Goal: Task Accomplishment & Management: Manage account settings

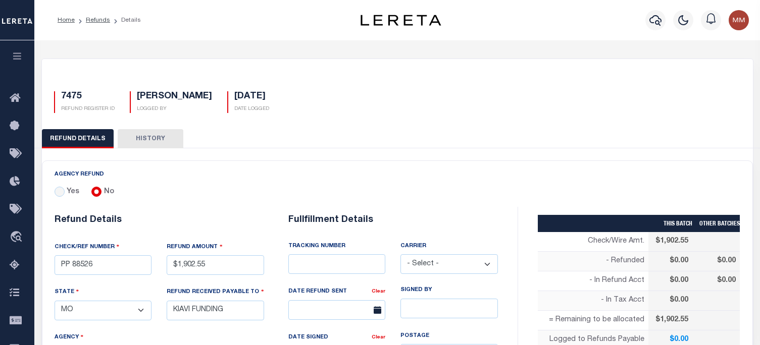
select select "MO"
select select "LOC"
select select "OVP"
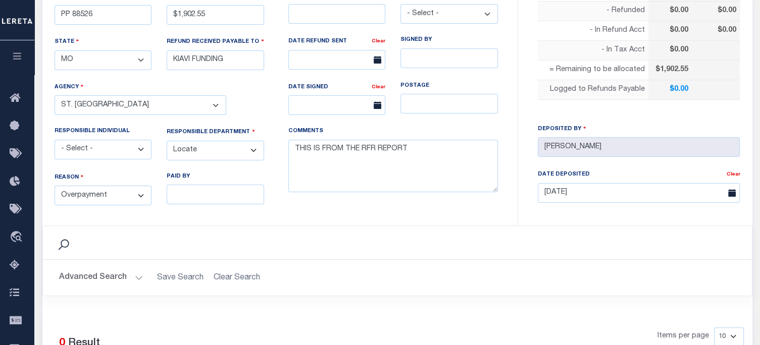
scroll to position [252, 0]
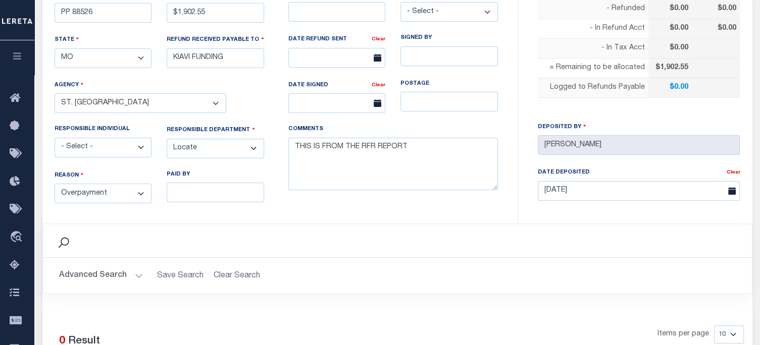
select select "50"
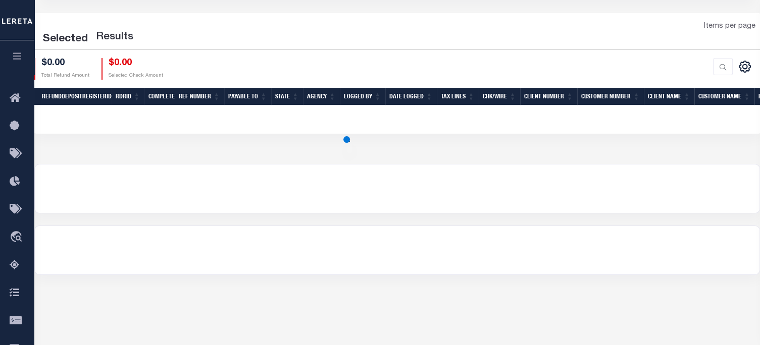
scroll to position [151, 0]
select select "50"
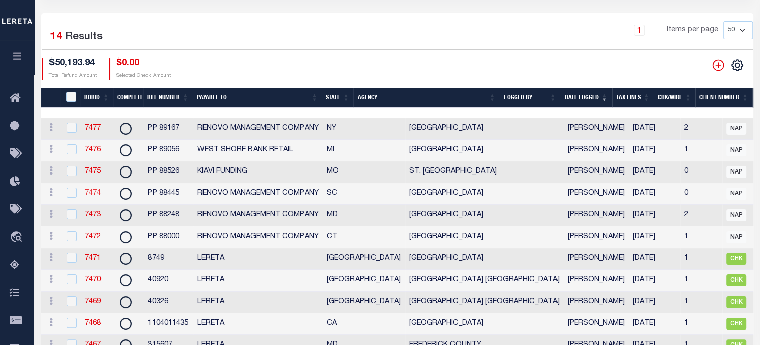
click at [91, 195] on link "7474" at bounding box center [93, 193] width 16 height 7
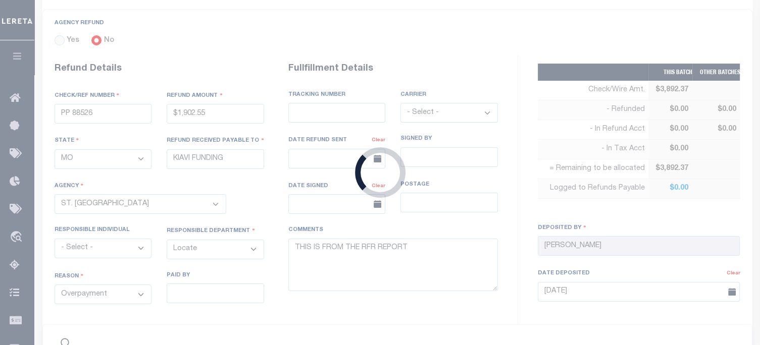
type input "PP 88445"
type input "$3,892.37"
select select "SC"
type input "RENOVO MANAGEMENT COMPANY"
select select
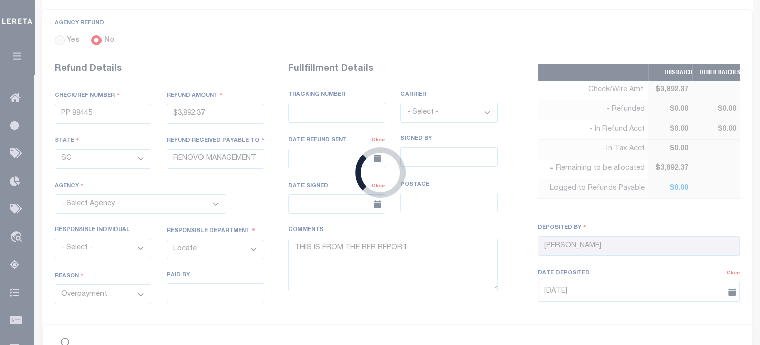
select select "OTH"
type textarea "THIS IS FROM THE RFR REPORT"
select select "4503500000"
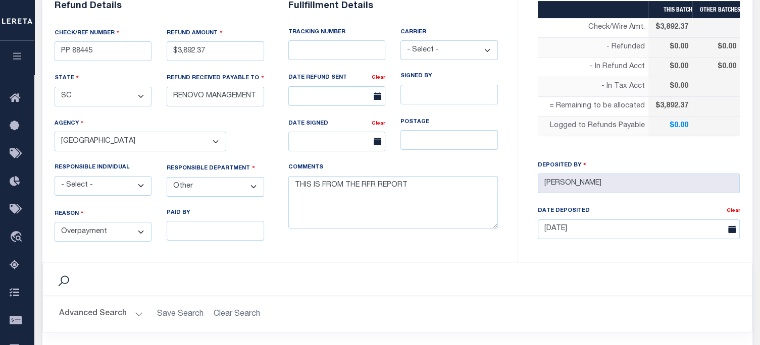
scroll to position [67, 0]
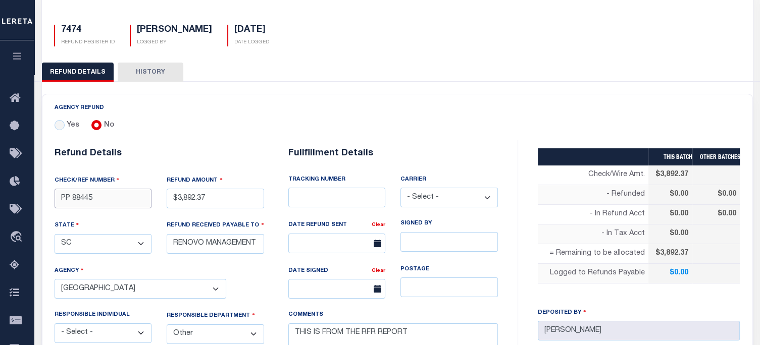
drag, startPoint x: 72, startPoint y: 197, endPoint x: 94, endPoint y: 197, distance: 22.2
click at [94, 197] on input "PP 88445" at bounding box center [103, 199] width 97 height 20
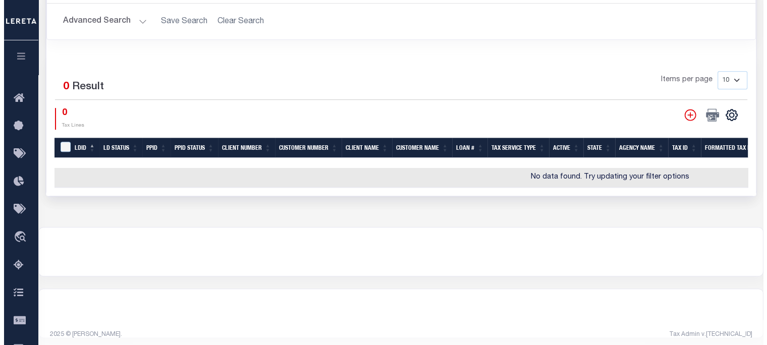
scroll to position [513, 0]
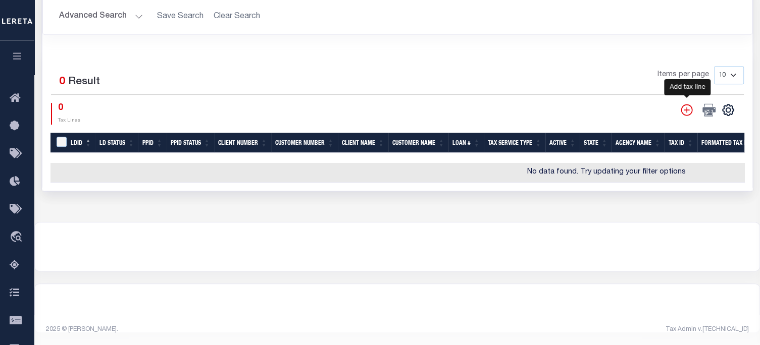
click at [688, 105] on icon "" at bounding box center [687, 110] width 12 height 12
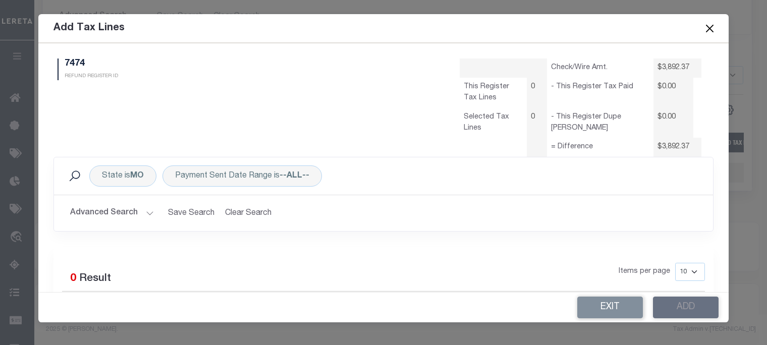
scroll to position [0, 0]
click at [119, 181] on div "State is MO" at bounding box center [122, 176] width 67 height 21
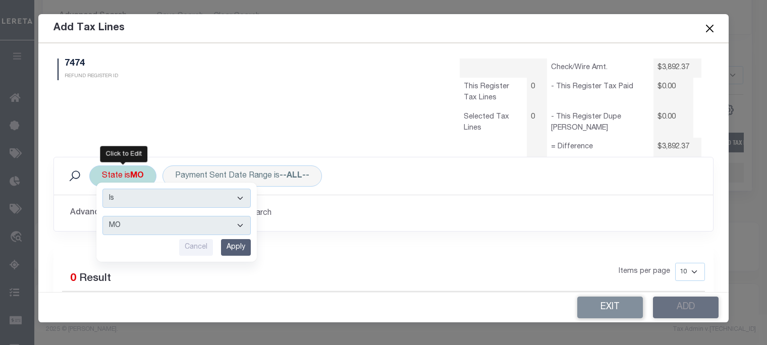
click at [122, 223] on select "AK AL AR AZ CA CO CT DC DE FL GA GU HI IA ID IL IN KS KY LA MA MD ME MI MN MO M…" at bounding box center [176, 225] width 148 height 19
select select "SC"
click at [102, 216] on select "AK AL AR AZ CA CO CT DC DE FL GA GU HI IA ID IL IN KS KY LA MA MD ME MI MN MO M…" at bounding box center [176, 225] width 148 height 19
click at [240, 247] on input "Apply" at bounding box center [236, 247] width 30 height 17
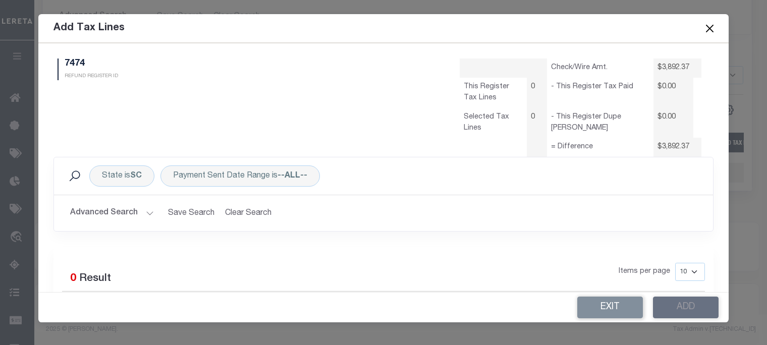
click at [130, 210] on button "Advanced Search" at bounding box center [112, 213] width 84 height 20
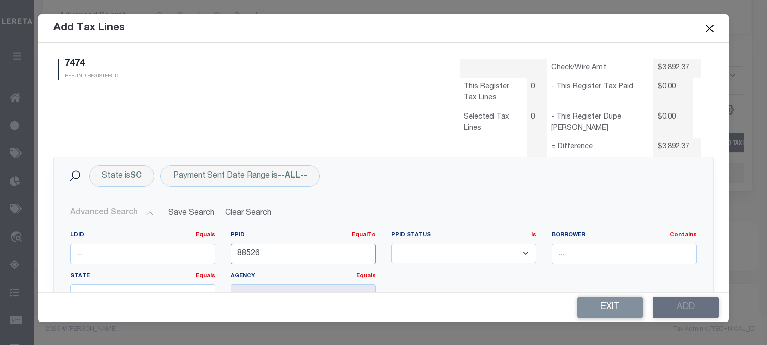
click at [287, 255] on input "88526" at bounding box center [303, 254] width 145 height 21
type input "8"
paste input "88445"
type input "88445"
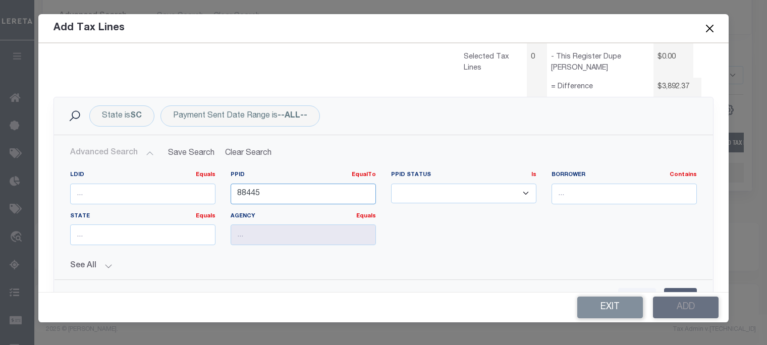
scroll to position [151, 0]
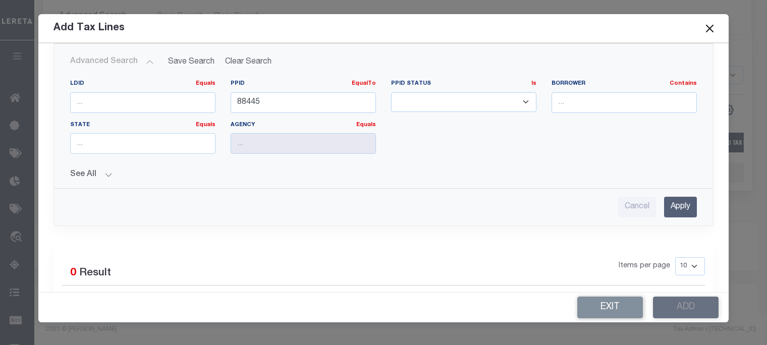
click at [668, 204] on input "Apply" at bounding box center [680, 207] width 33 height 21
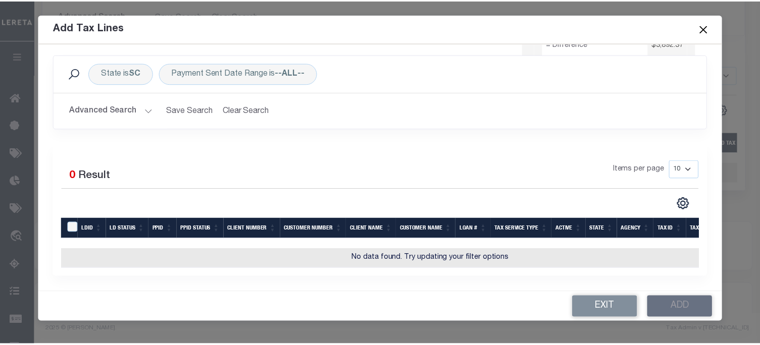
scroll to position [109, 0]
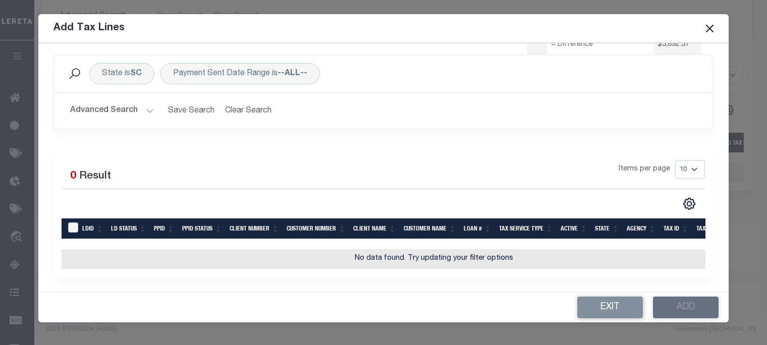
click at [711, 25] on button "Close" at bounding box center [710, 28] width 13 height 13
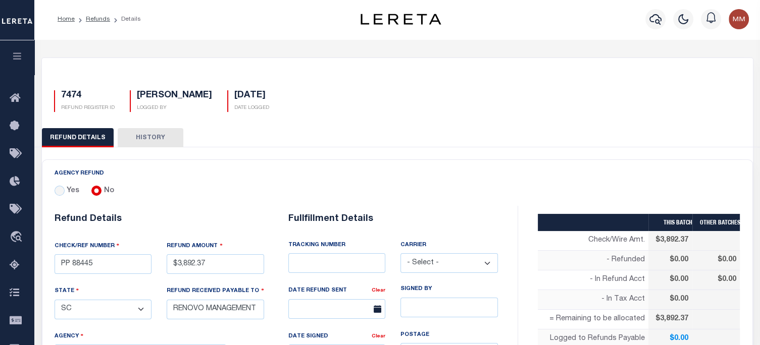
scroll to position [0, 0]
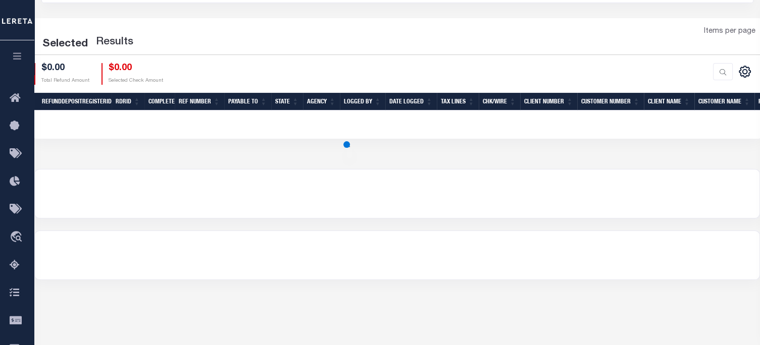
scroll to position [151, 0]
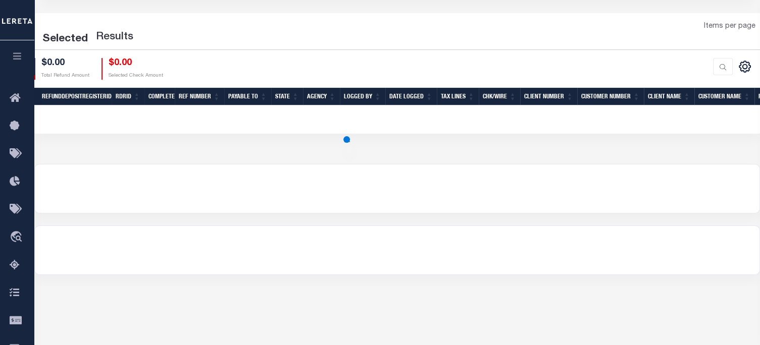
select select "50"
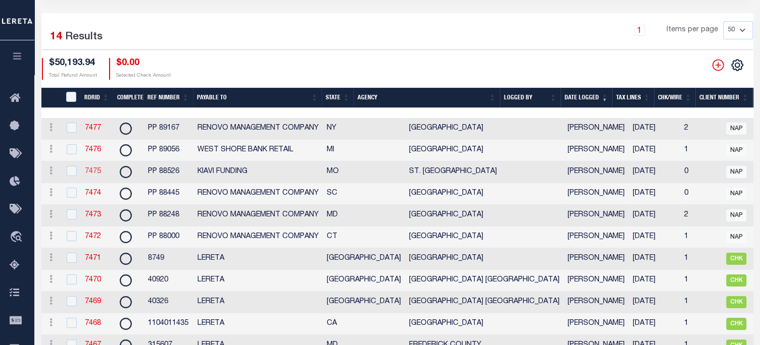
click at [93, 172] on link "7475" at bounding box center [93, 171] width 16 height 7
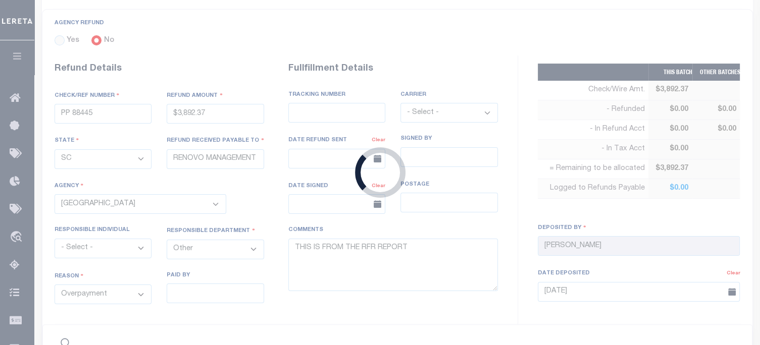
type input "PP 88526"
type input "$1,902.55"
select select "MO"
type input "KIAVI FUNDING"
select select
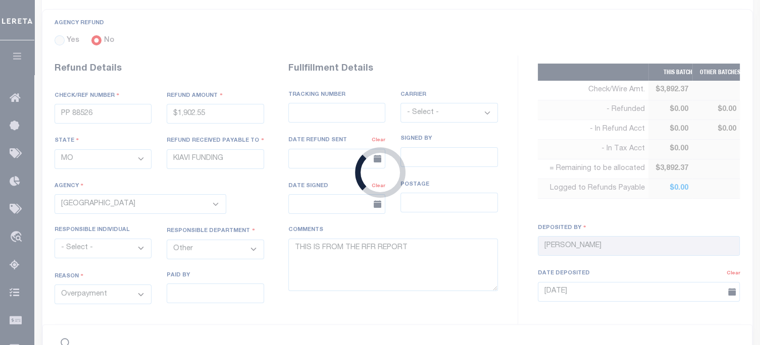
select select "LOC"
type textarea "THIS IS FROM THE RFR REPORT"
select select "7803022190"
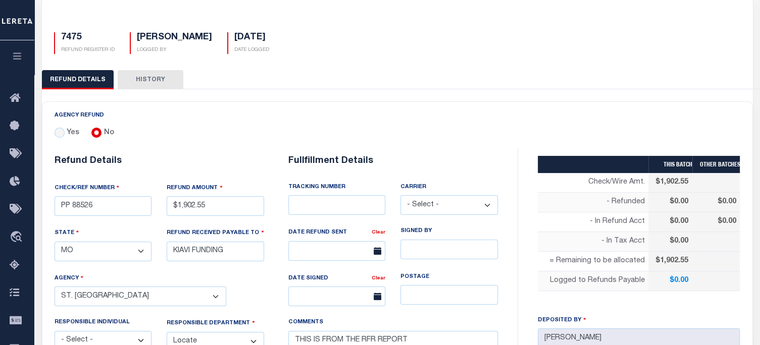
scroll to position [211, 0]
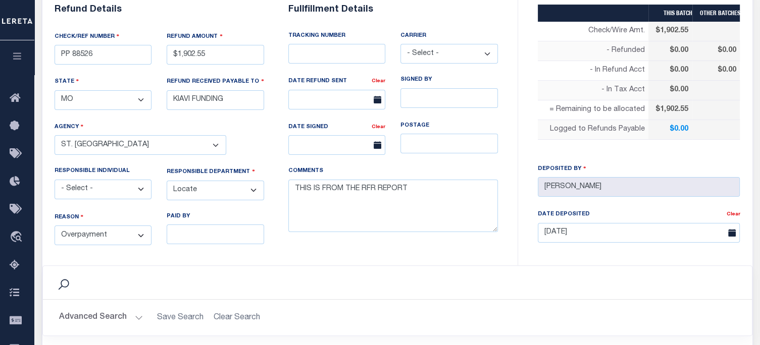
select select "50"
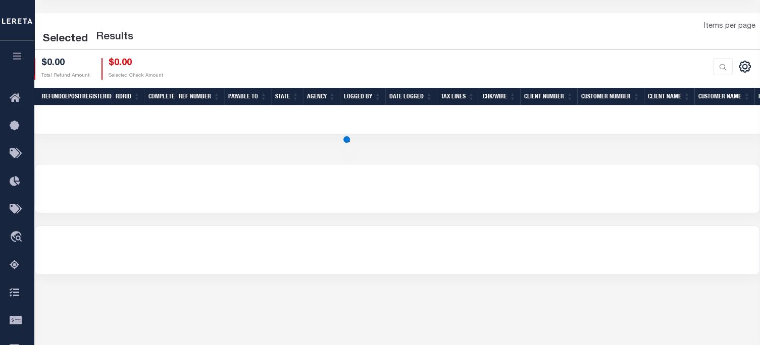
scroll to position [190, 0]
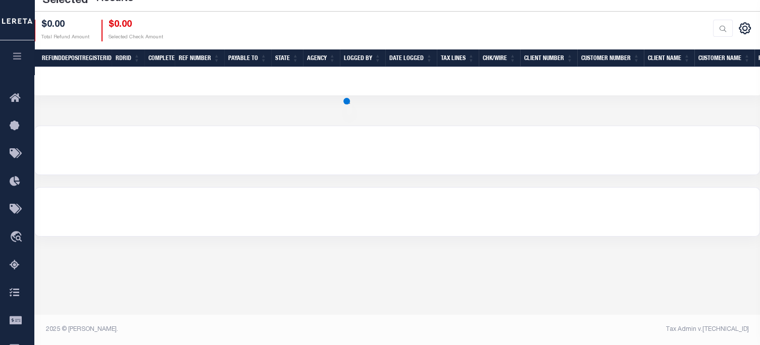
select select "50"
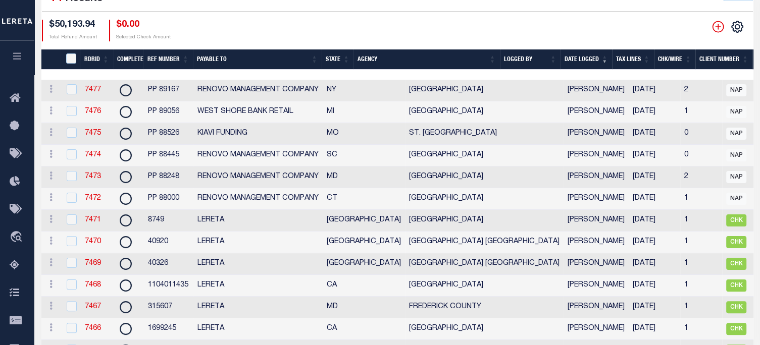
scroll to position [0, 0]
drag, startPoint x: 95, startPoint y: 159, endPoint x: 94, endPoint y: 152, distance: 6.7
click at [95, 158] on link "7474" at bounding box center [93, 154] width 16 height 7
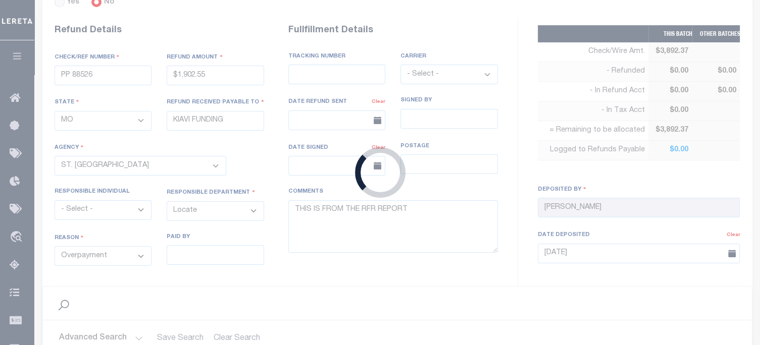
type input "PP 88445"
type input "$3,892.37"
select select "SC"
type input "RENOVO MANAGEMENT COMPANY"
select select
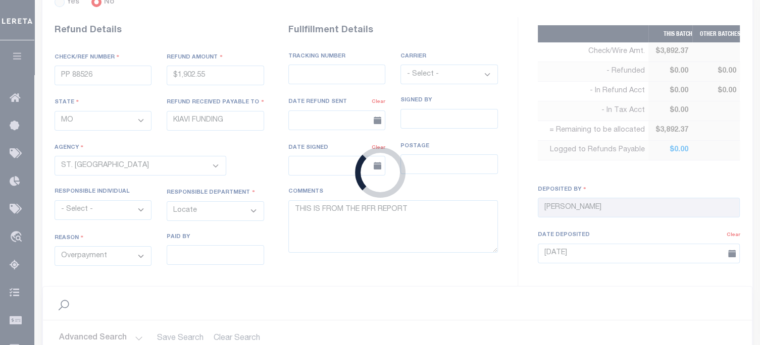
select select "OTH"
type textarea "THIS IS FROM THE RFR REPORT"
select select "4503500000"
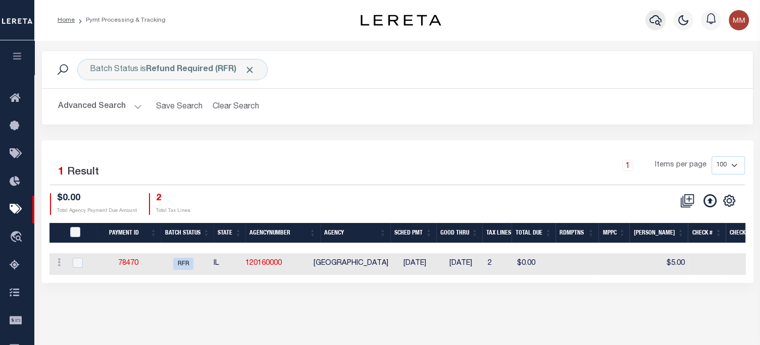
click at [649, 22] on icon "button" at bounding box center [655, 20] width 12 height 12
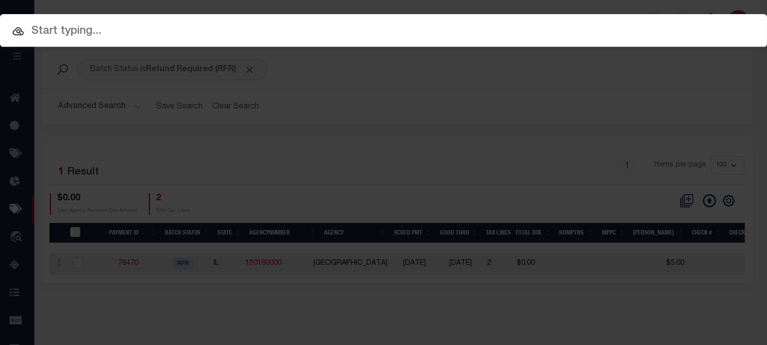
click at [373, 26] on input "text" at bounding box center [383, 32] width 767 height 18
paste input "10030336"
type input "10030336"
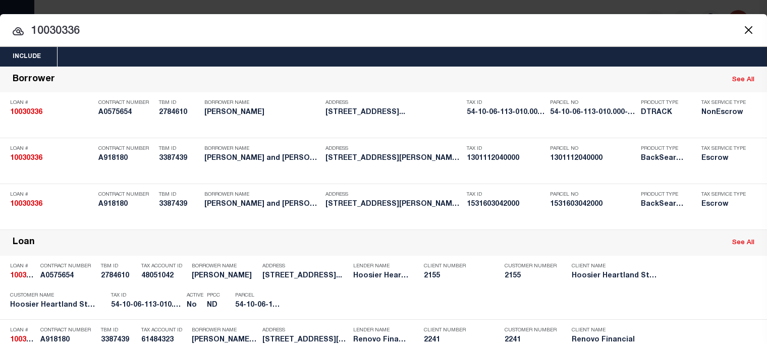
drag, startPoint x: 357, startPoint y: 29, endPoint x: -234, endPoint y: -30, distance: 594.2
click at [0, 0] on html "Home Pymt Processing & Tracking Profile" at bounding box center [383, 267] width 767 height 535
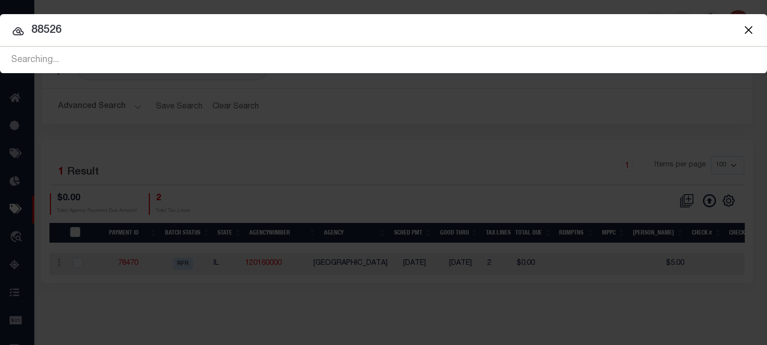
type input "88526"
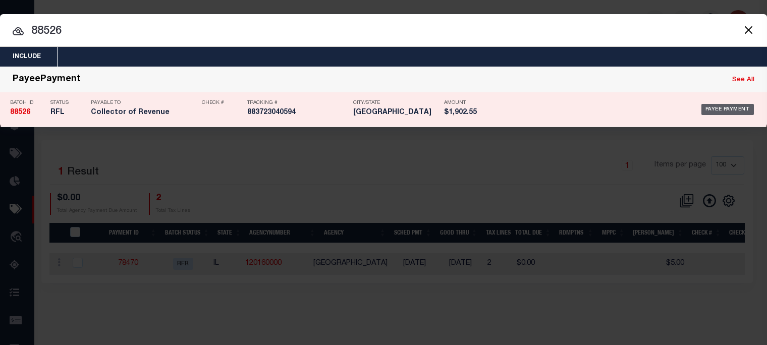
click at [711, 108] on div "Payee Payment" at bounding box center [728, 109] width 53 height 11
type input "08/20/2025"
type input "$1,902.55"
select select "Cole, Gloria"
checkbox input "true"
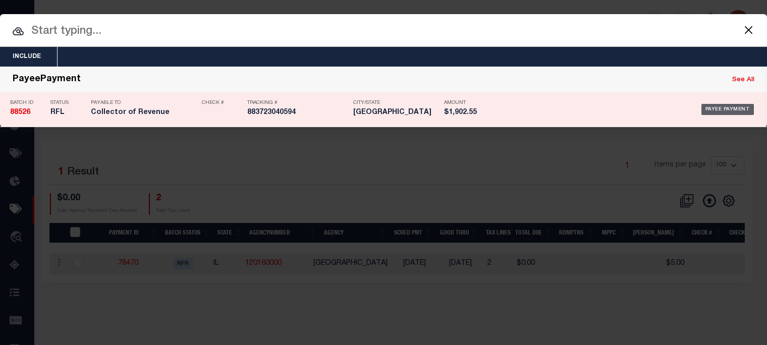
checkbox input "true"
select select "FDX"
type input "08/20/2025"
type input "$9.65"
type input "883723040594"
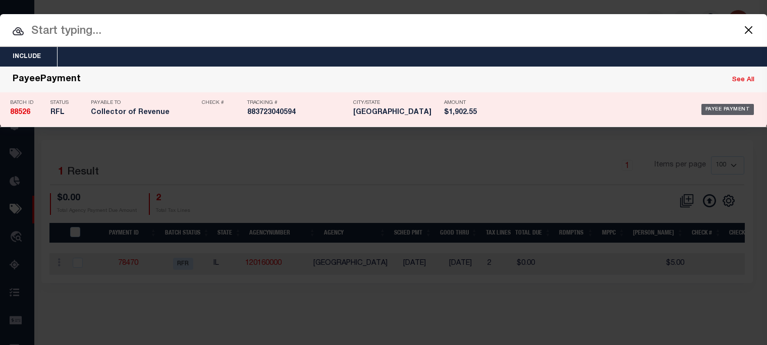
type input "B.BRITT"
type input "08/22/2025"
select select "1"
type input "316A-231601523"
radio input "true"
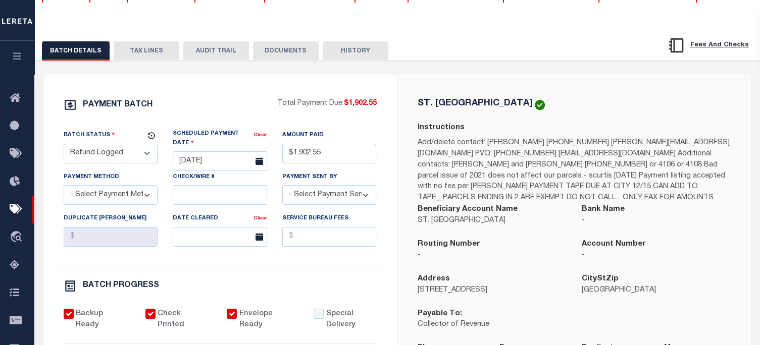
scroll to position [151, 0]
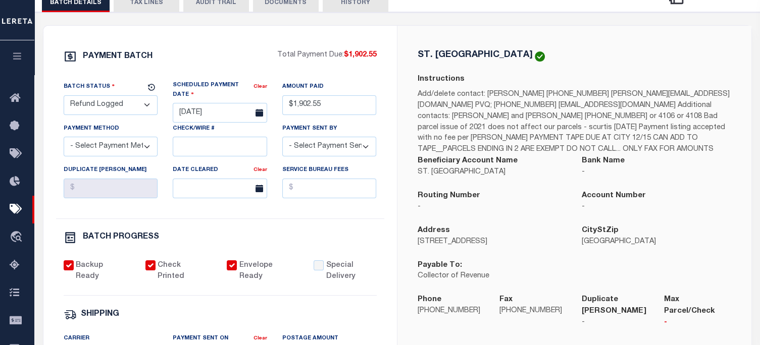
click at [141, 12] on button "TAX LINES" at bounding box center [147, 2] width 66 height 19
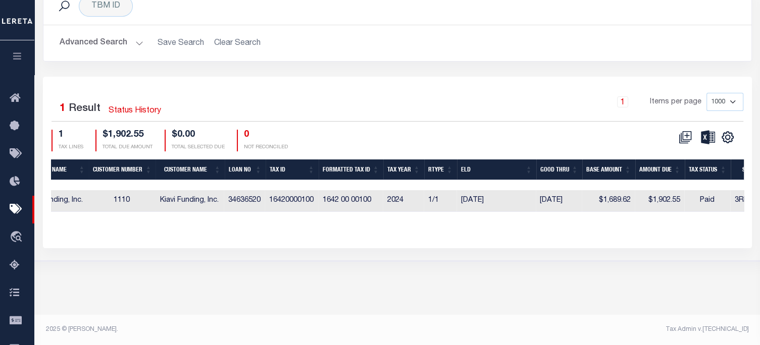
scroll to position [0, 452]
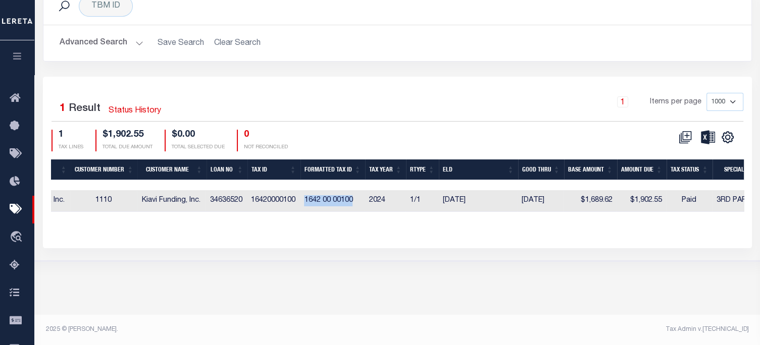
drag, startPoint x: 307, startPoint y: 232, endPoint x: 356, endPoint y: 236, distance: 49.1
click at [356, 212] on td "1642 00 00100" at bounding box center [332, 201] width 65 height 22
checkbox input "true"
copy td "1642 00 00100"
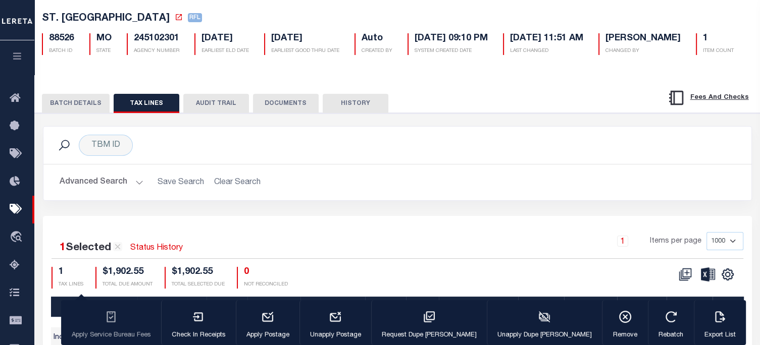
scroll to position [0, 0]
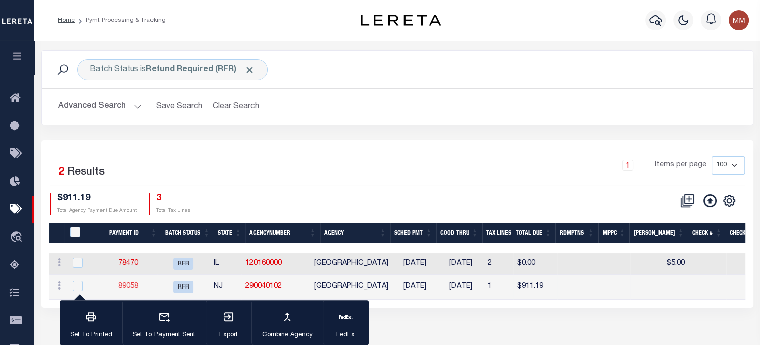
click at [131, 285] on link "89058" at bounding box center [128, 286] width 20 height 7
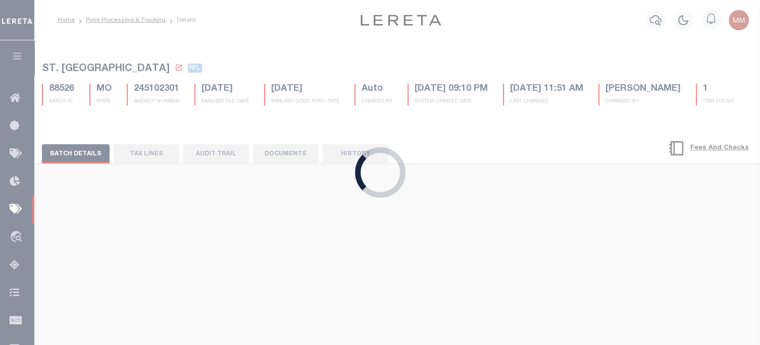
select select "RFR"
type input "[DATE]"
type input "$911.19"
select select "[PERSON_NAME]"
checkbox input "false"
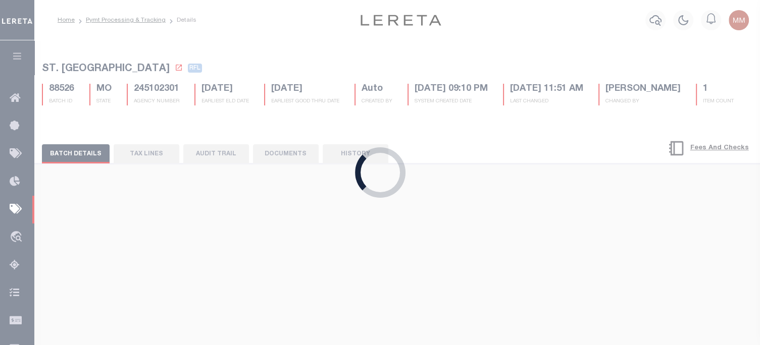
checkbox input "false"
select select
radio input "true"
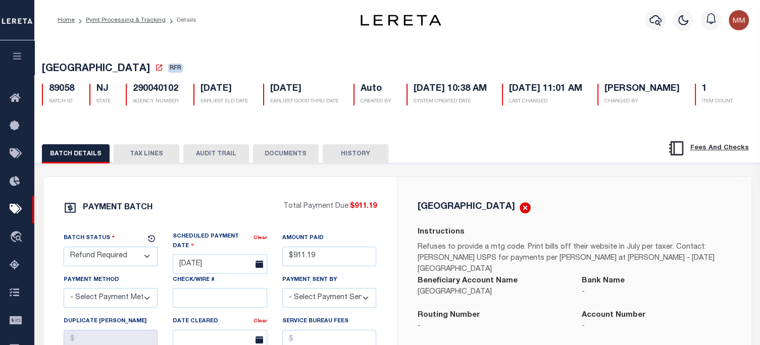
click at [280, 164] on button "DOCUMENTS" at bounding box center [286, 153] width 66 height 19
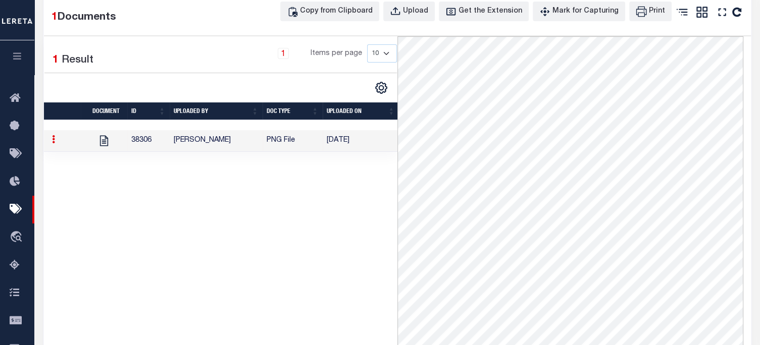
scroll to position [202, 0]
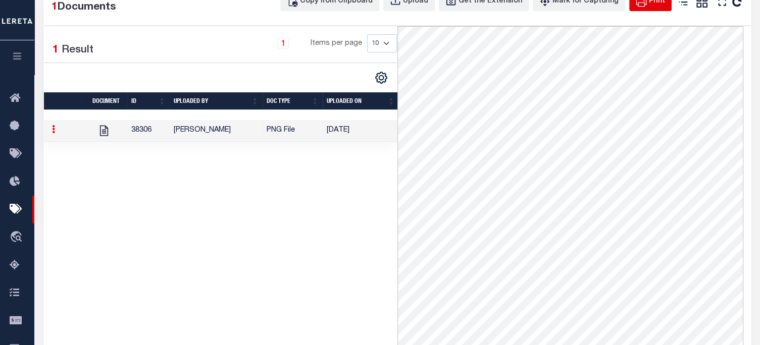
click at [651, 7] on div "Print" at bounding box center [657, 1] width 16 height 11
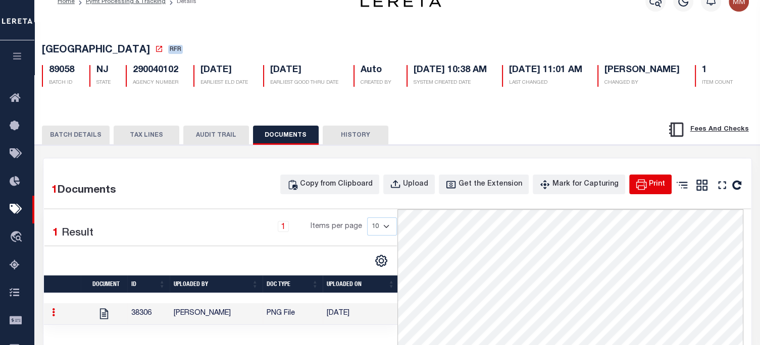
scroll to position [0, 0]
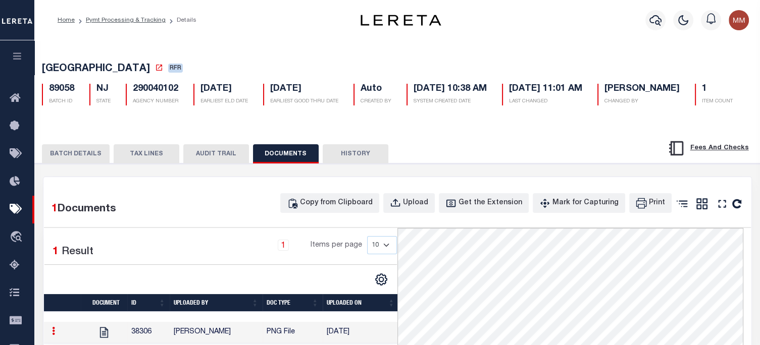
click at [136, 164] on button "TAX LINES" at bounding box center [147, 153] width 66 height 19
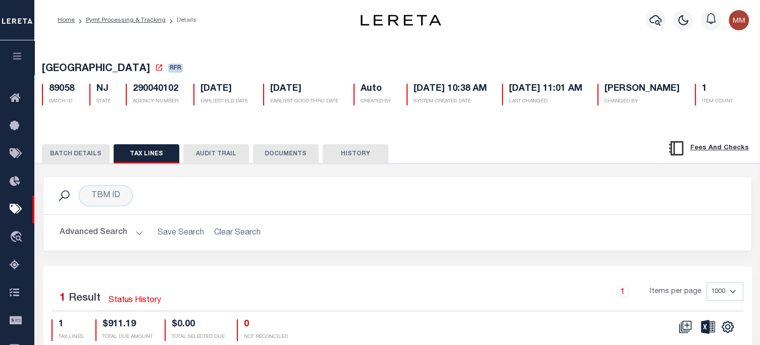
click at [137, 164] on button "TAX LINES" at bounding box center [147, 153] width 66 height 19
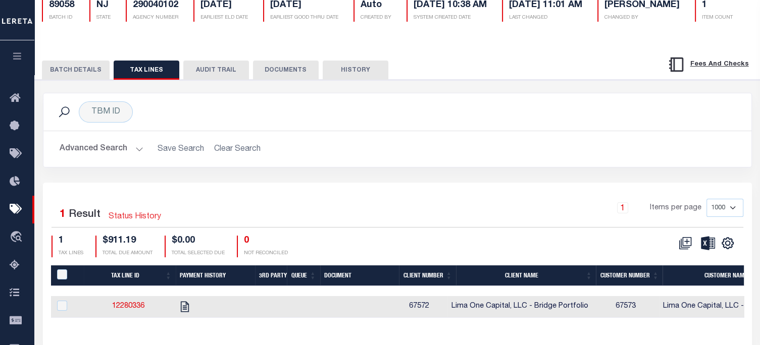
scroll to position [101, 0]
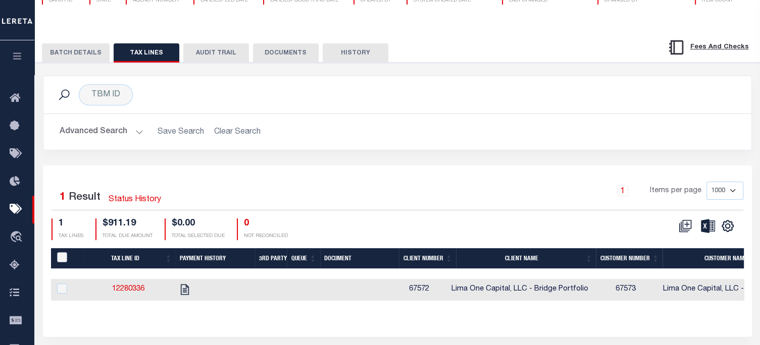
drag, startPoint x: 59, startPoint y: 286, endPoint x: 71, endPoint y: 295, distance: 15.6
click at [59, 263] on input "PayeePaymentBatchId" at bounding box center [62, 257] width 10 height 10
checkbox input "true"
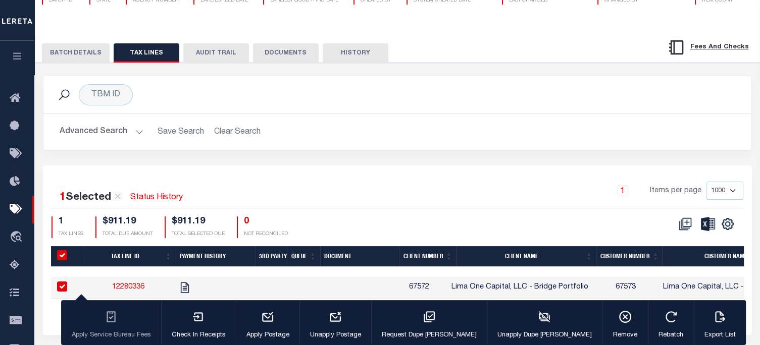
click at [597, 106] on div "TBM ID Search" at bounding box center [397, 94] width 692 height 21
click at [562, 147] on div "Advanced Search Save Search Clear Search Loan No Equals Equals Is Not Equal To …" at bounding box center [397, 132] width 708 height 36
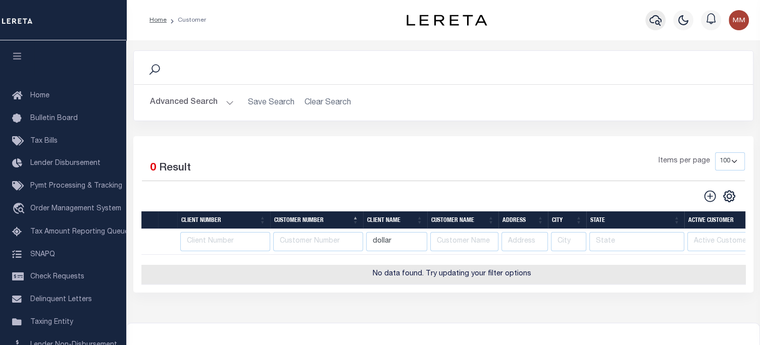
scroll to position [148, 0]
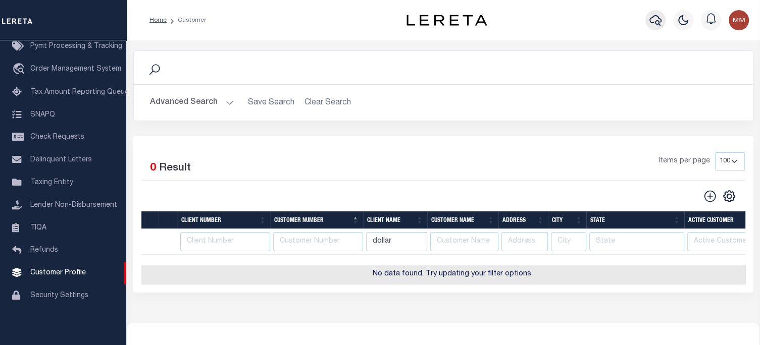
click at [662, 20] on button "button" at bounding box center [655, 20] width 20 height 20
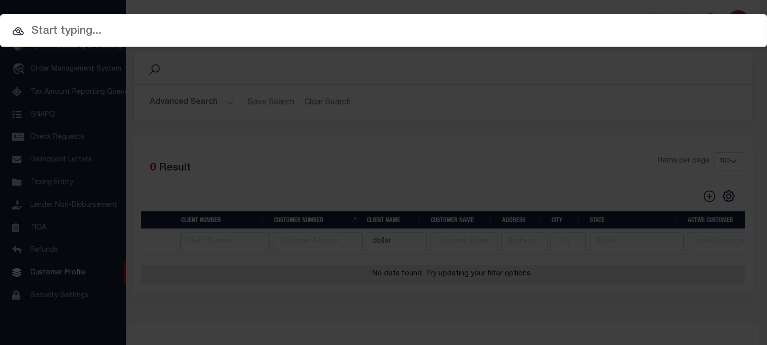
click at [287, 25] on input "text" at bounding box center [383, 32] width 767 height 18
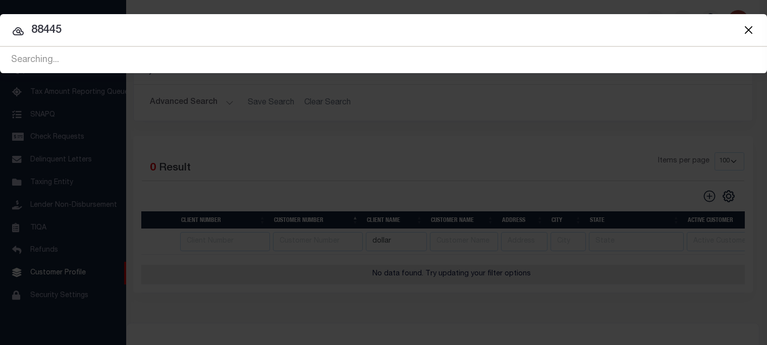
type input "88445"
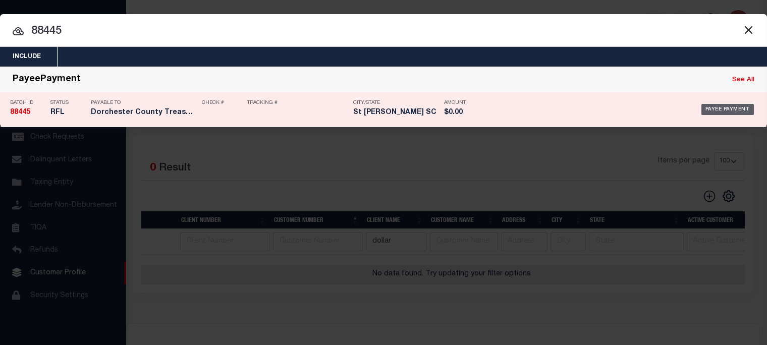
click at [731, 105] on div "Payee Payment" at bounding box center [728, 109] width 53 height 11
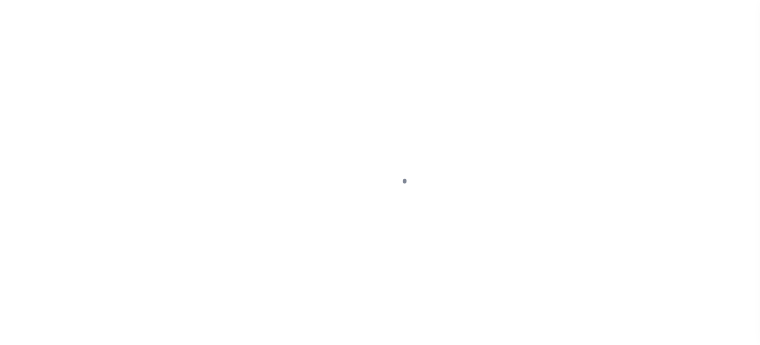
select select "RFL"
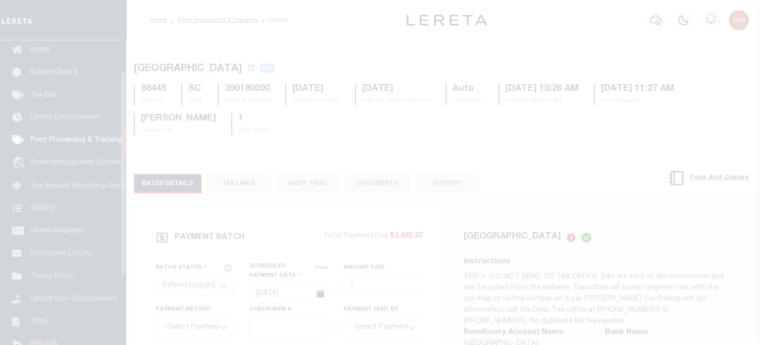
scroll to position [46, 0]
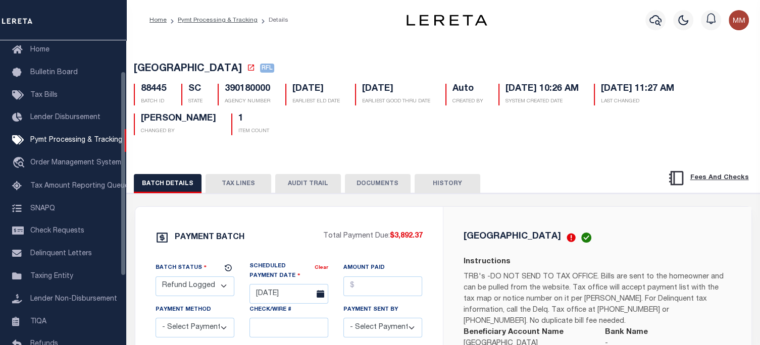
click at [239, 190] on button "TAX LINES" at bounding box center [238, 183] width 66 height 19
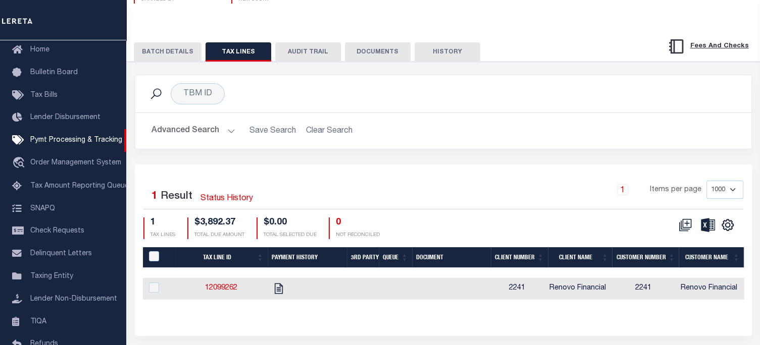
scroll to position [174, 0]
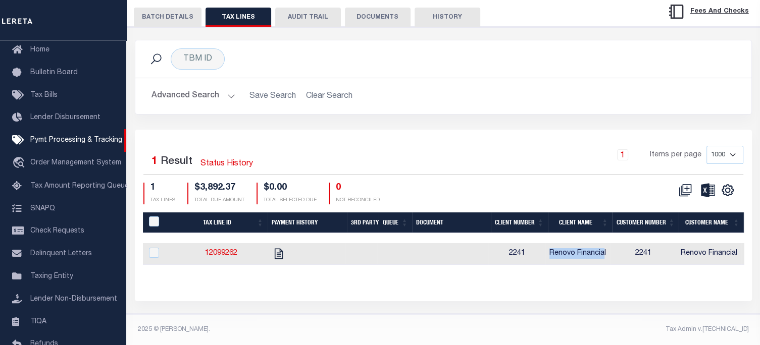
drag, startPoint x: 551, startPoint y: 248, endPoint x: 562, endPoint y: 232, distance: 19.2
click at [608, 243] on td "Renovo Financial" at bounding box center [577, 254] width 65 height 22
checkbox input "true"
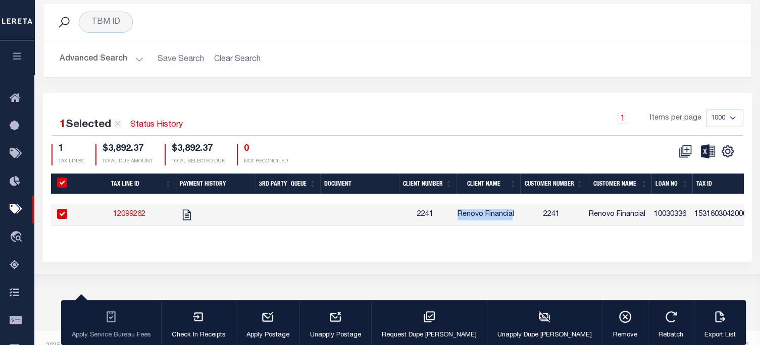
copy span "Renovo Financia"
click at [658, 226] on td "10030336" at bounding box center [669, 215] width 41 height 22
checkbox input "false"
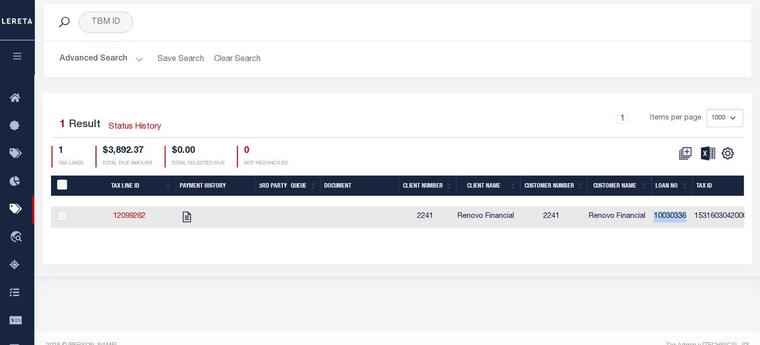
drag, startPoint x: 691, startPoint y: 248, endPoint x: 639, endPoint y: 249, distance: 52.0
copy tr "10030336"
click at [659, 244] on div "Tax Line ID Payment History 3rd Party Queue Document Client Number Client Name …" at bounding box center [397, 210] width 693 height 69
click at [695, 228] on td "1531603042000" at bounding box center [721, 217] width 62 height 22
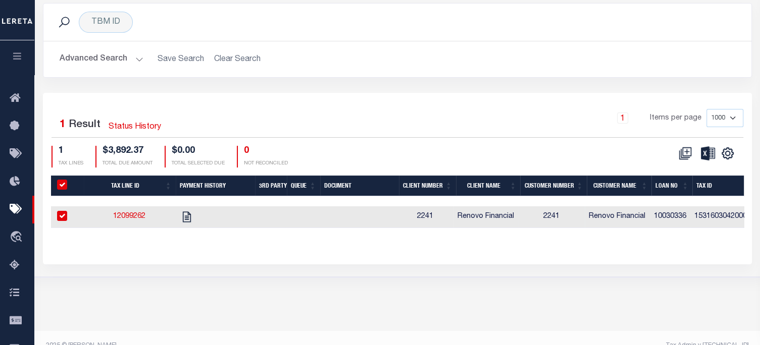
checkbox input "true"
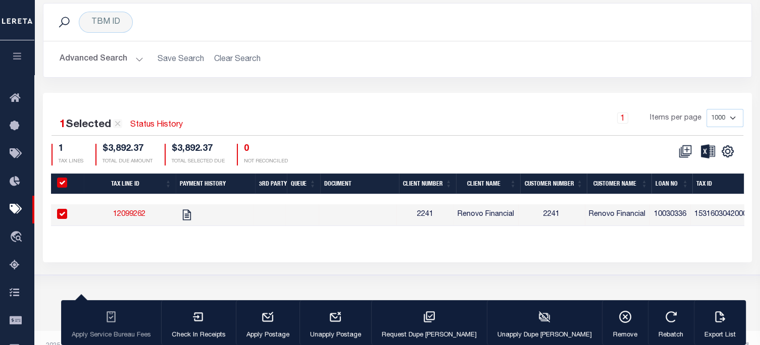
scroll to position [0, 182]
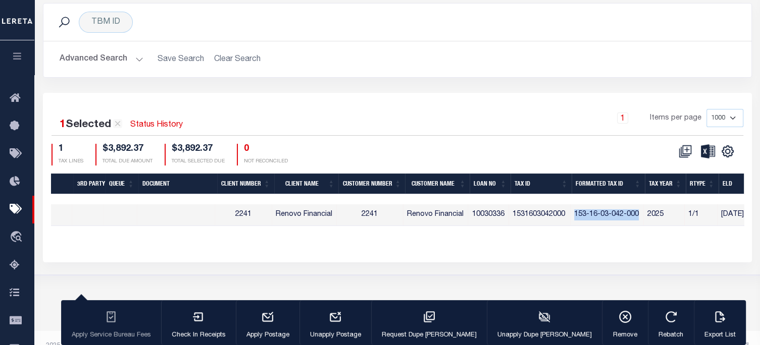
drag, startPoint x: 577, startPoint y: 241, endPoint x: 528, endPoint y: 207, distance: 59.4
click at [642, 226] on td "153-16-03-042-000" at bounding box center [606, 215] width 73 height 22
checkbox input "false"
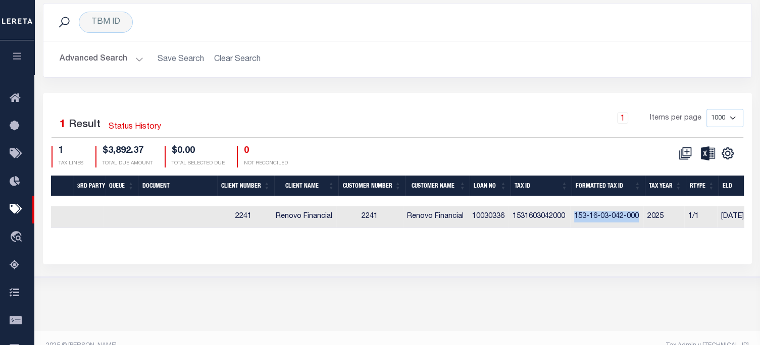
copy td "153-16-03-042-000"
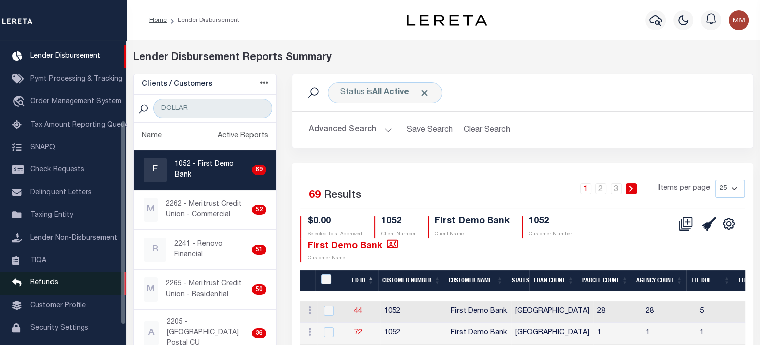
scroll to position [119, 0]
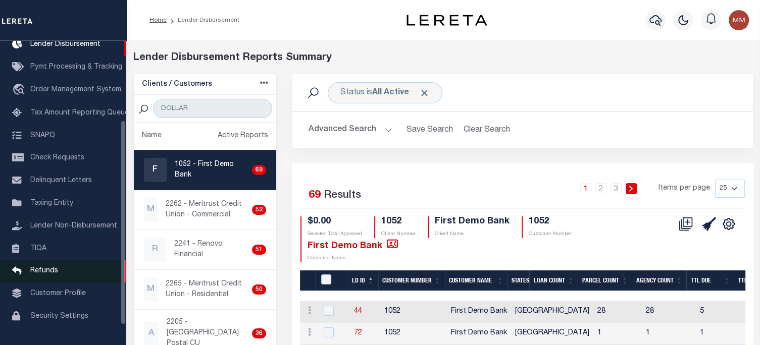
click at [42, 275] on span "Refunds" at bounding box center [44, 271] width 28 height 7
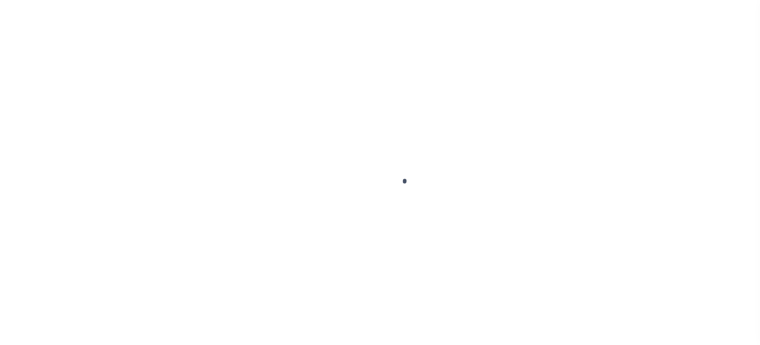
select select "50"
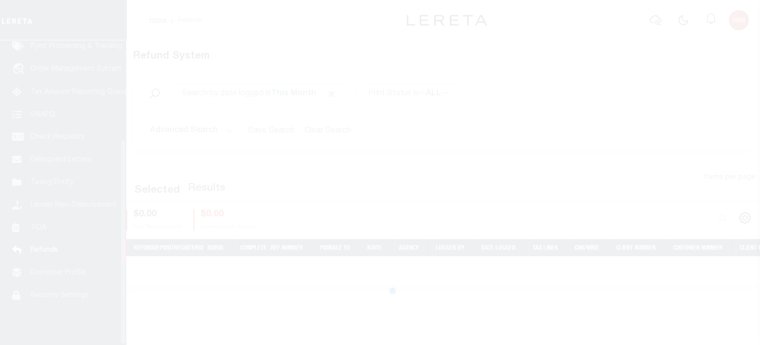
scroll to position [148, 0]
select select "50"
